Goal: Task Accomplishment & Management: Use online tool/utility

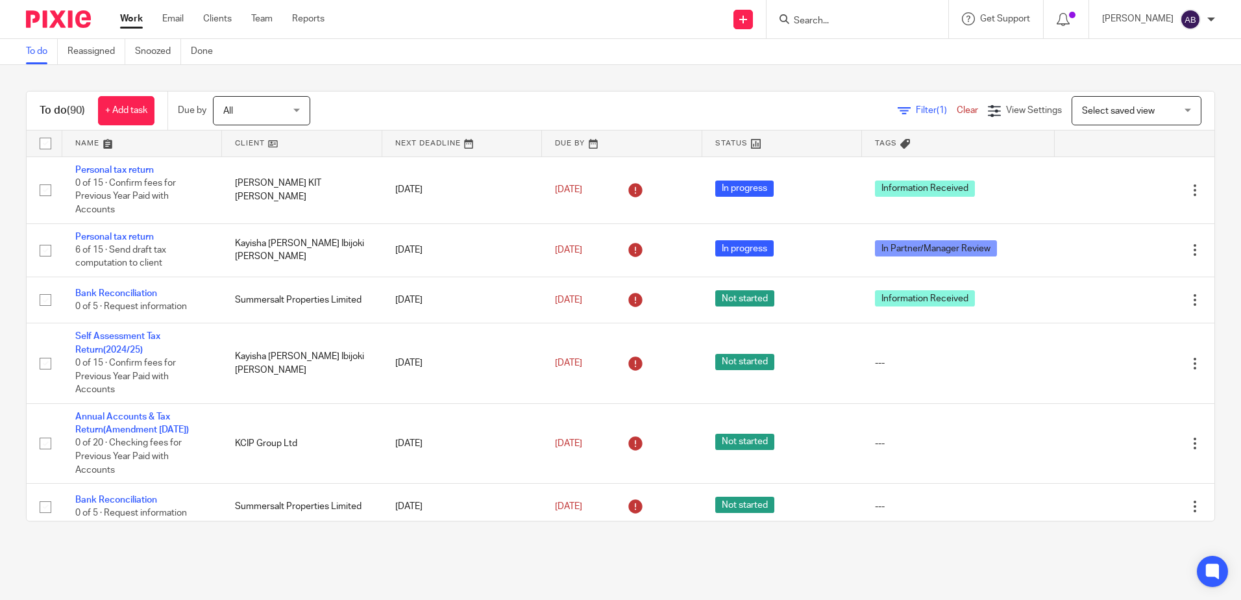
click at [838, 28] on div at bounding box center [857, 19] width 182 height 38
click at [845, 12] on form at bounding box center [861, 19] width 138 height 16
click at [856, 20] on input "Search" at bounding box center [850, 22] width 117 height 12
type input "kara"
click button "submit" at bounding box center [0, 0] width 0 height 0
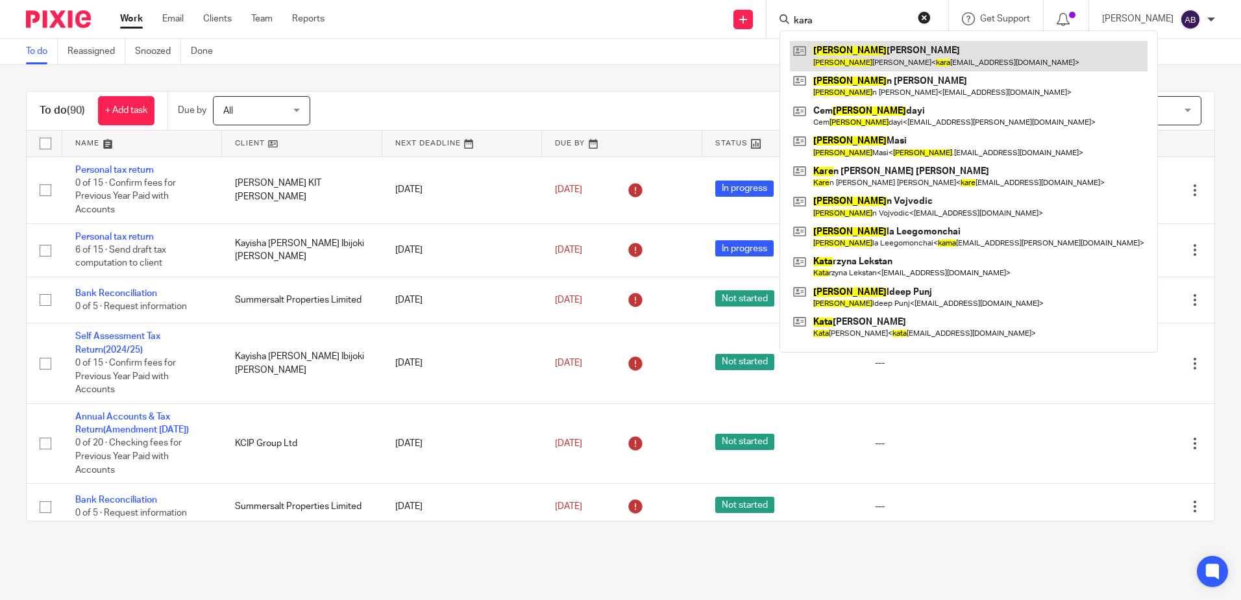
click at [875, 41] on link at bounding box center [969, 56] width 358 height 30
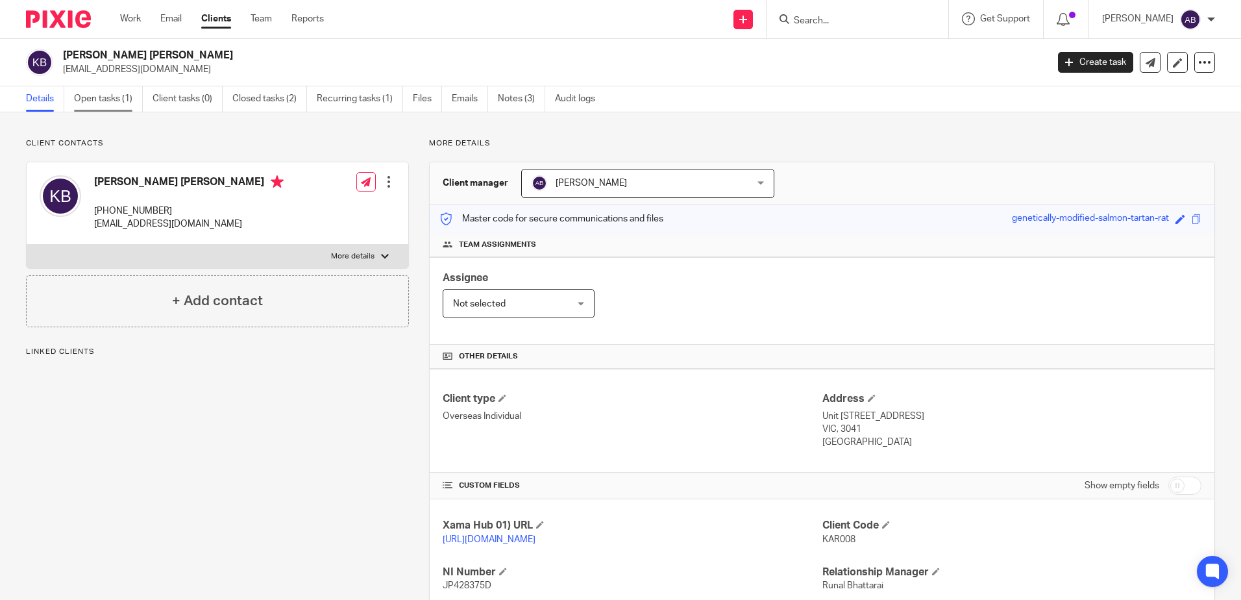
click at [117, 103] on link "Open tasks (1)" at bounding box center [108, 98] width 69 height 25
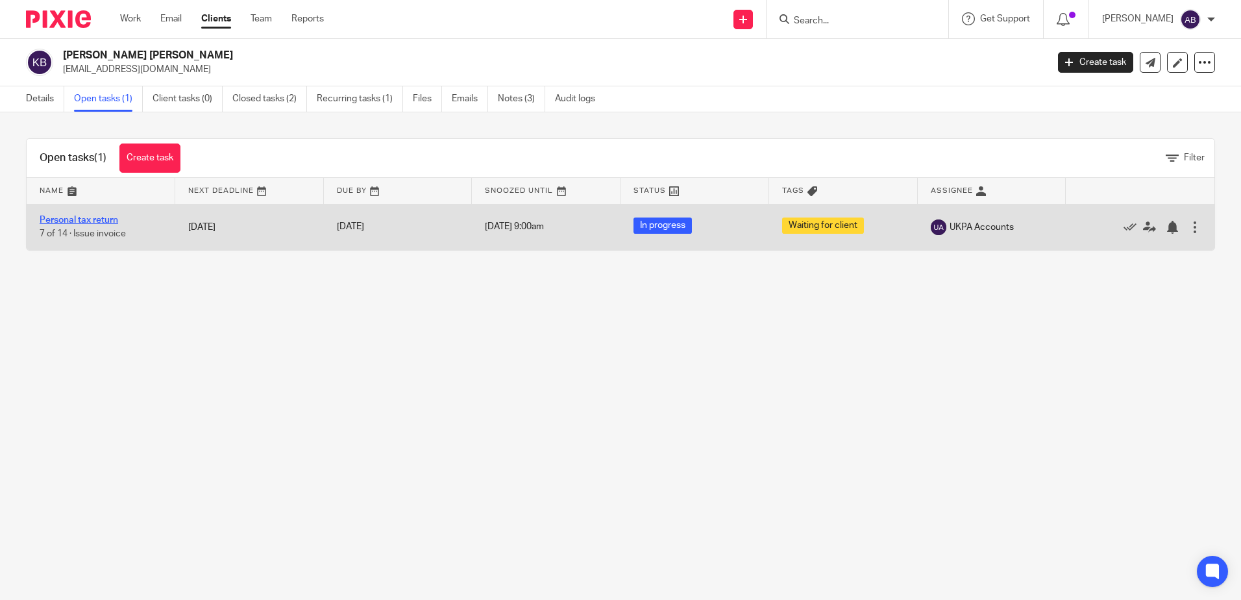
click at [87, 219] on link "Personal tax return" at bounding box center [79, 219] width 79 height 9
